Goal: Task Accomplishment & Management: Manage account settings

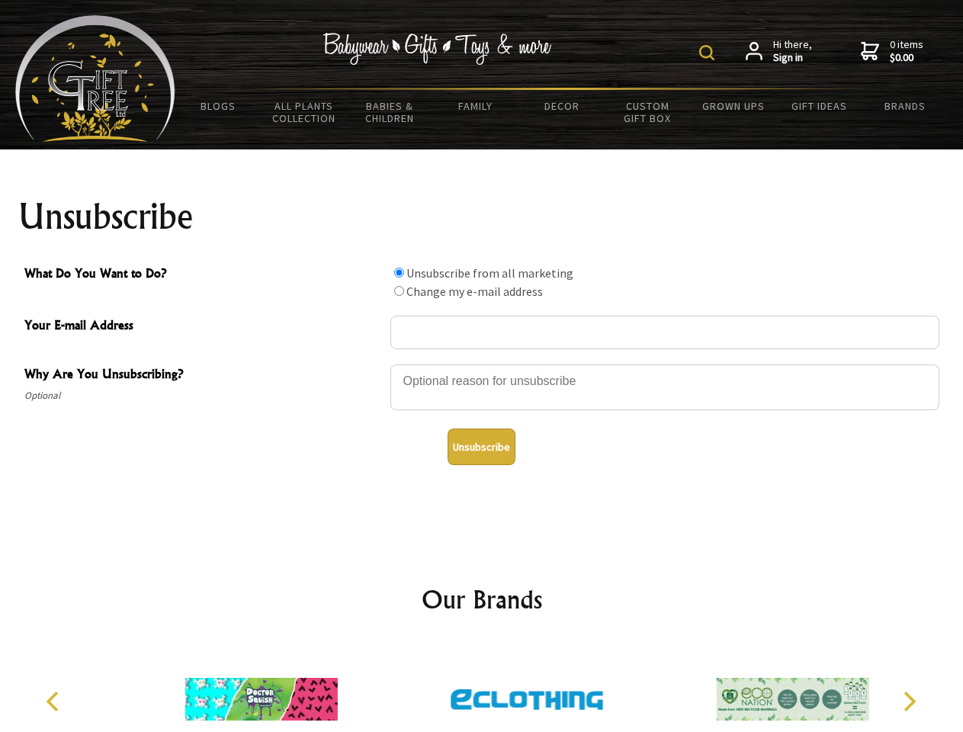
click at [709, 53] on img at bounding box center [706, 52] width 15 height 15
click at [482, 364] on div at bounding box center [665, 389] width 549 height 53
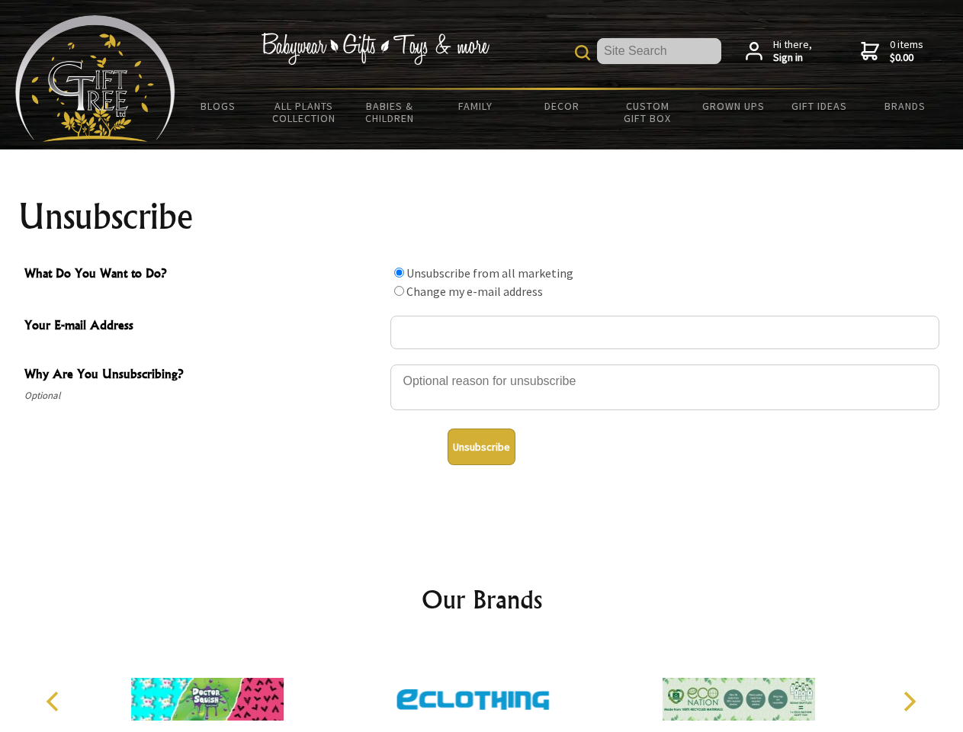
click at [399, 272] on input "What Do You Want to Do?" at bounding box center [399, 273] width 10 height 10
click at [399, 291] on input "What Do You Want to Do?" at bounding box center [399, 291] width 10 height 10
radio input "true"
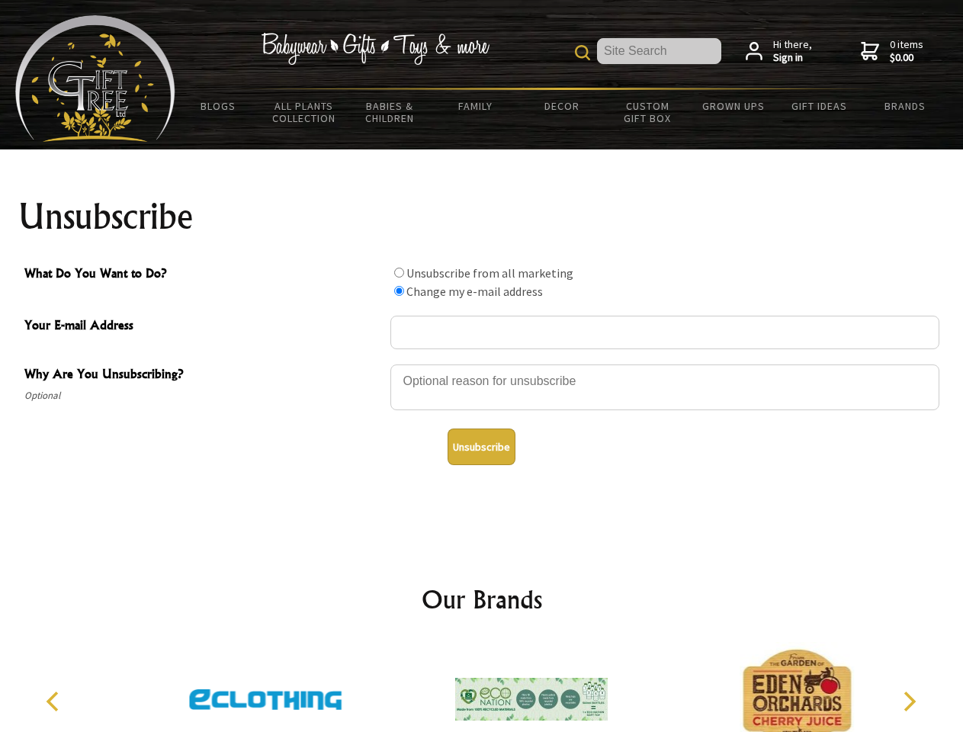
click at [481, 447] on button "Unsubscribe" at bounding box center [482, 447] width 68 height 37
click at [55, 702] on icon "Previous" at bounding box center [54, 702] width 20 height 20
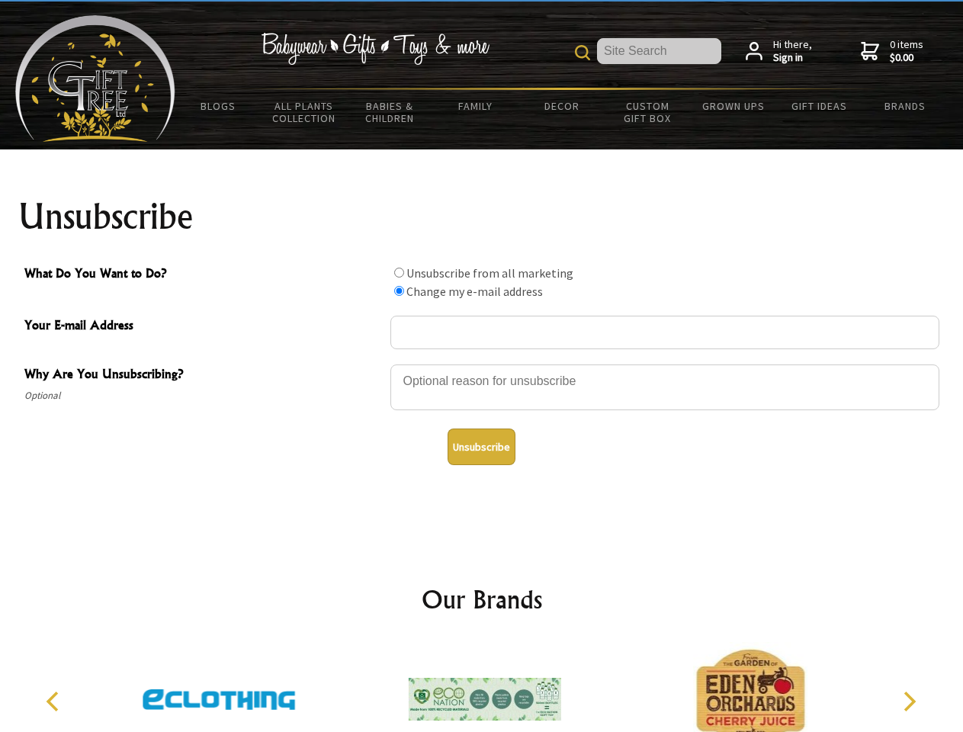
click at [909, 702] on icon "Next" at bounding box center [908, 702] width 20 height 20
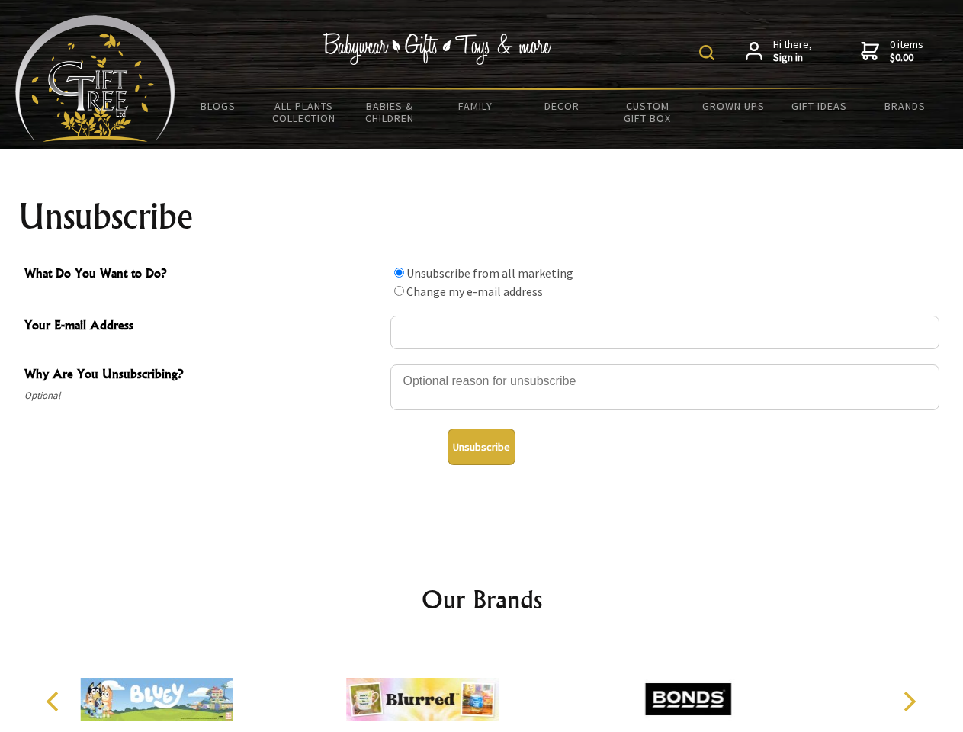
click at [709, 53] on img at bounding box center [706, 52] width 15 height 15
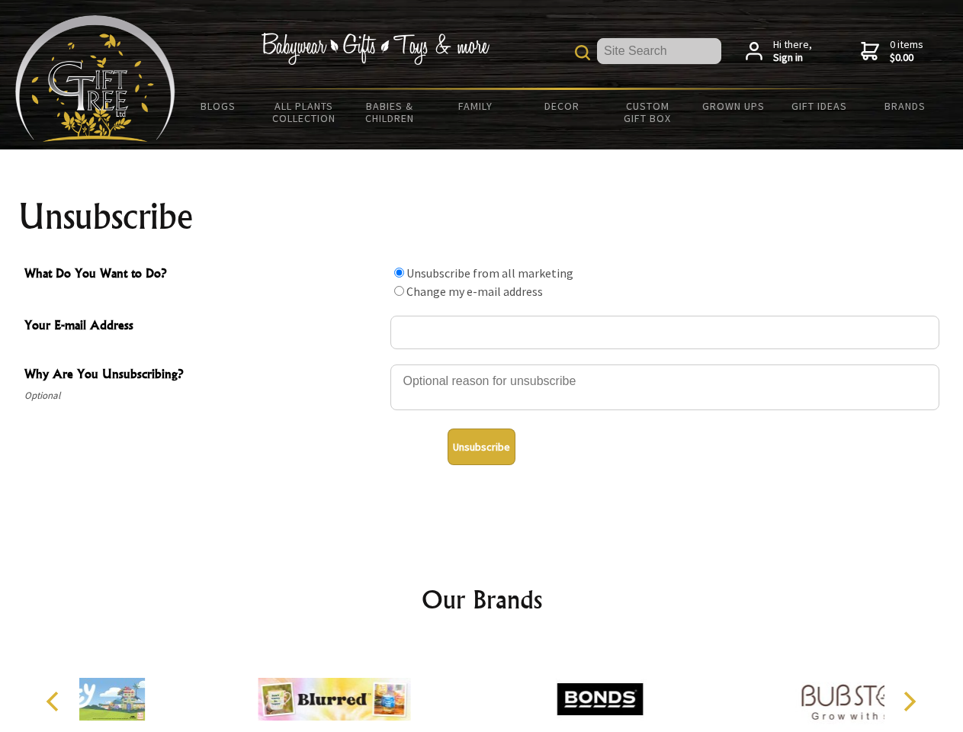
click at [482, 364] on div at bounding box center [665, 389] width 549 height 53
click at [399, 272] on input "What Do You Want to Do?" at bounding box center [399, 273] width 10 height 10
click at [399, 291] on input "What Do You Want to Do?" at bounding box center [399, 291] width 10 height 10
radio input "true"
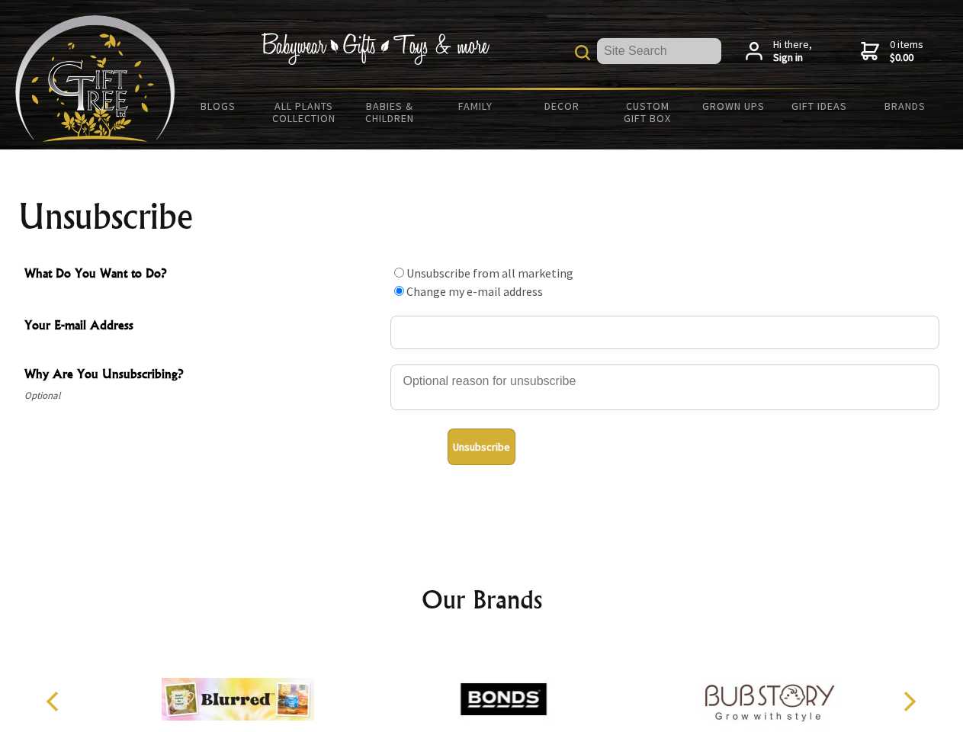
click at [481, 447] on button "Unsubscribe" at bounding box center [482, 447] width 68 height 37
click at [482, 687] on img at bounding box center [503, 699] width 153 height 114
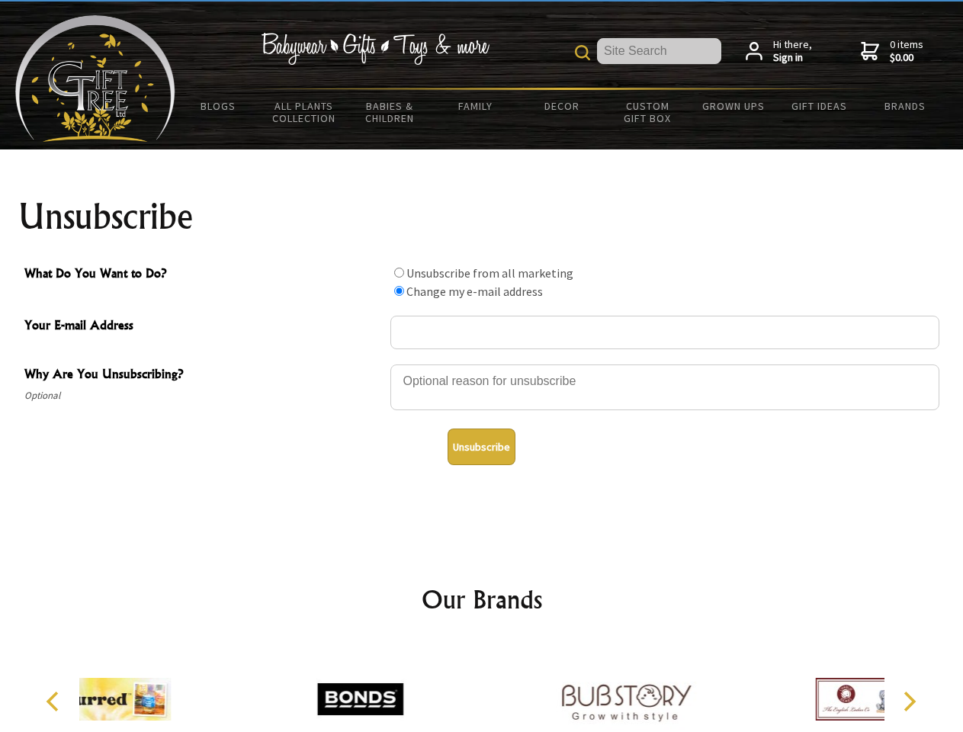
click at [55, 702] on icon "Previous" at bounding box center [54, 702] width 20 height 20
